Goal: Find specific page/section: Find specific page/section

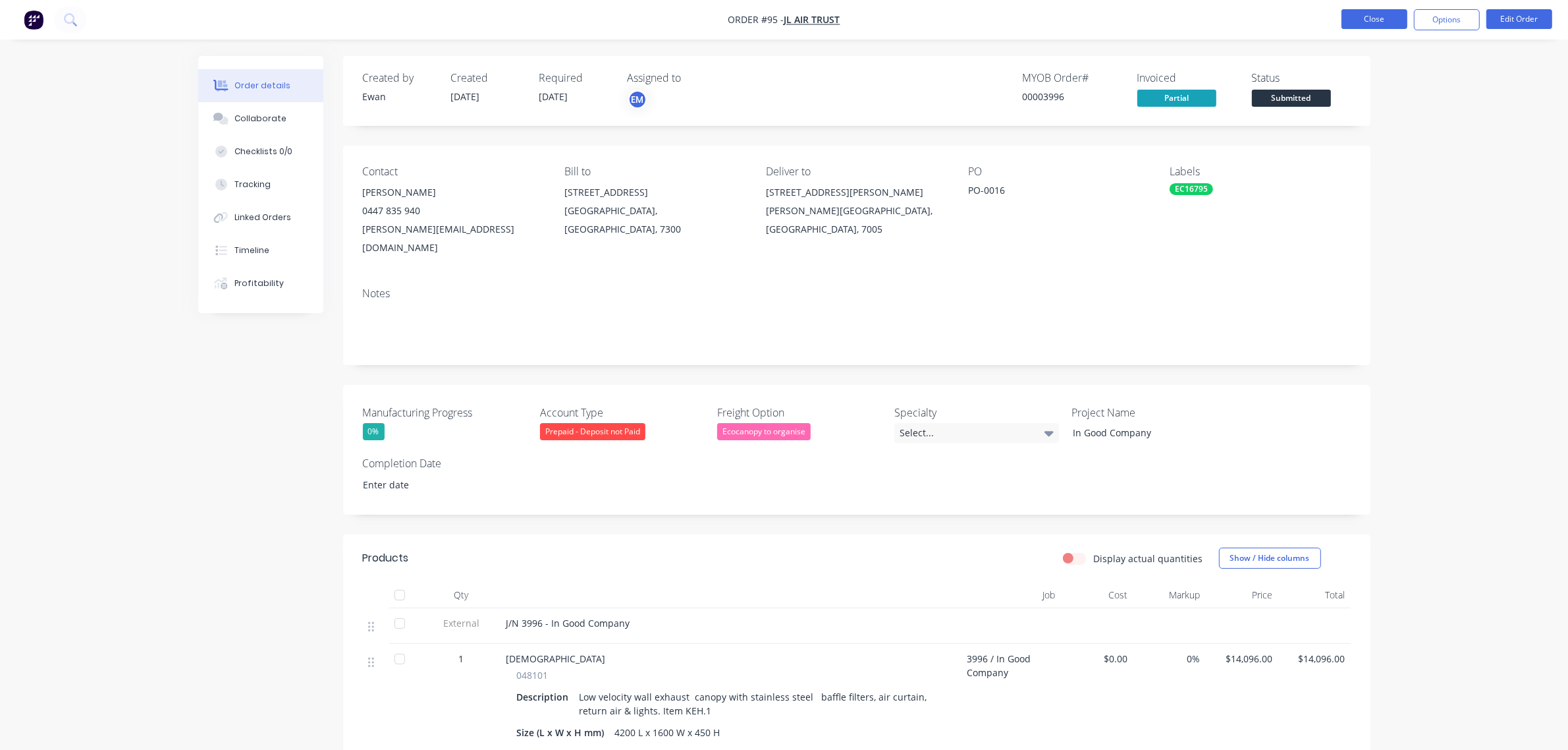
click at [1354, 23] on button "Close" at bounding box center [1375, 19] width 66 height 20
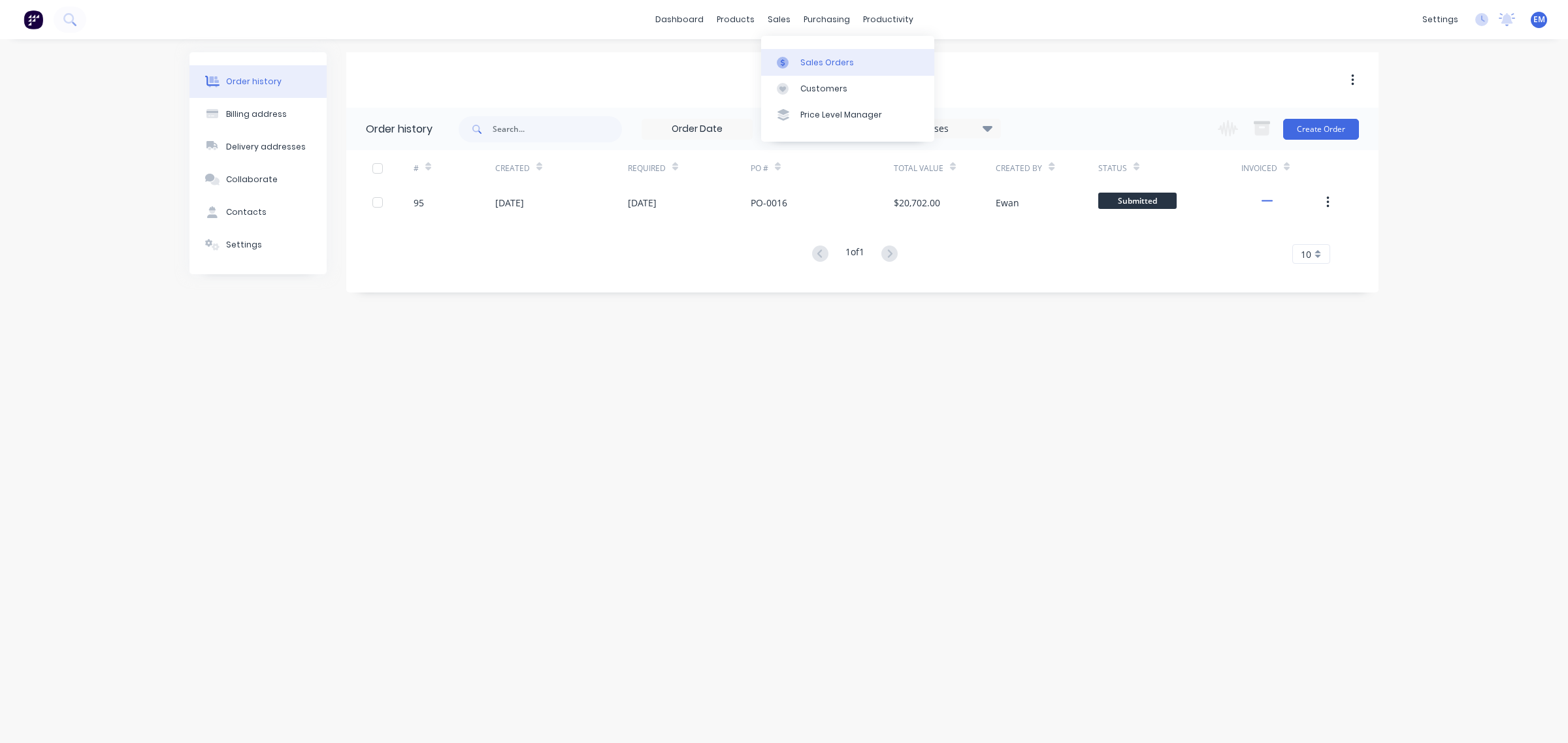
click at [800, 53] on link "Sales Orders" at bounding box center [847, 62] width 173 height 26
